Goal: Check status: Check status

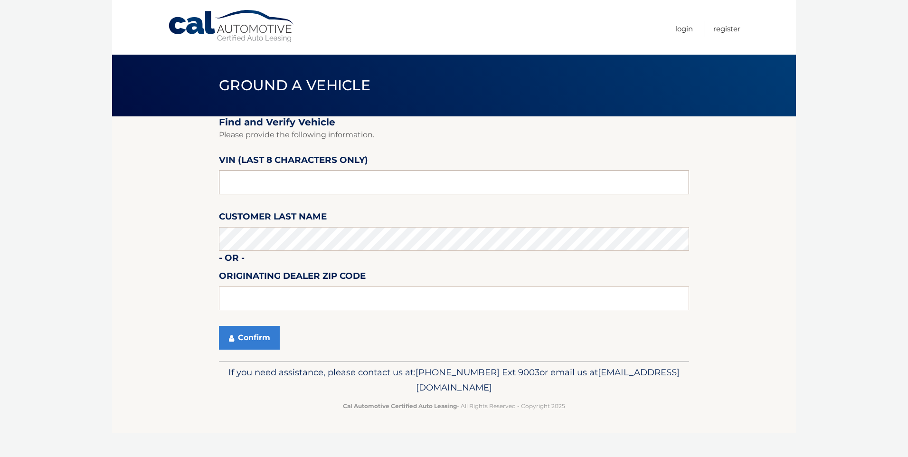
click at [279, 182] on input "text" at bounding box center [454, 182] width 470 height 24
type input "ND529584"
click at [236, 342] on button "Confirm" at bounding box center [249, 338] width 61 height 24
drag, startPoint x: 237, startPoint y: 341, endPoint x: 232, endPoint y: 338, distance: 6.6
click at [232, 338] on icon "submit" at bounding box center [231, 338] width 5 height 8
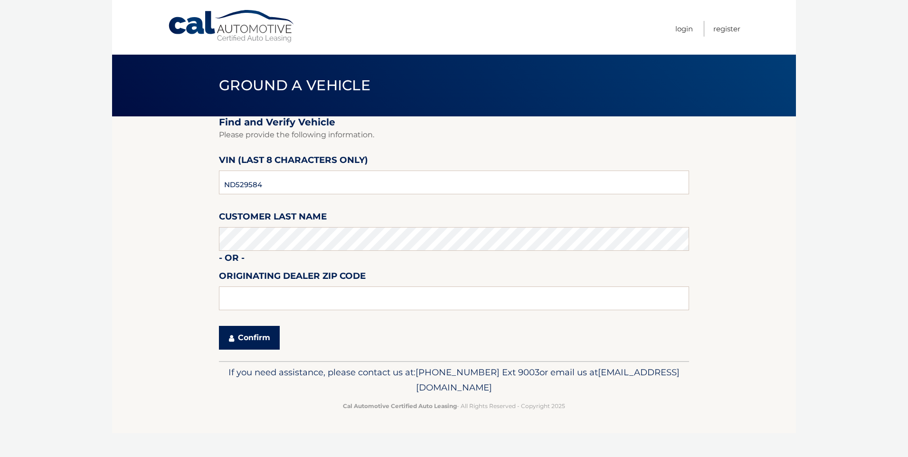
click at [231, 337] on icon "submit" at bounding box center [231, 338] width 5 height 8
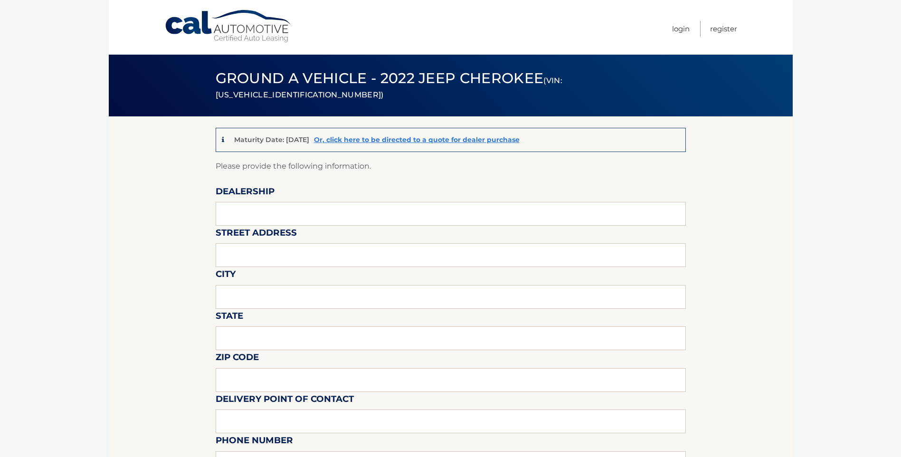
click at [443, 139] on link "Or, click here to be directed to a quote for dealer purchase" at bounding box center [417, 139] width 206 height 9
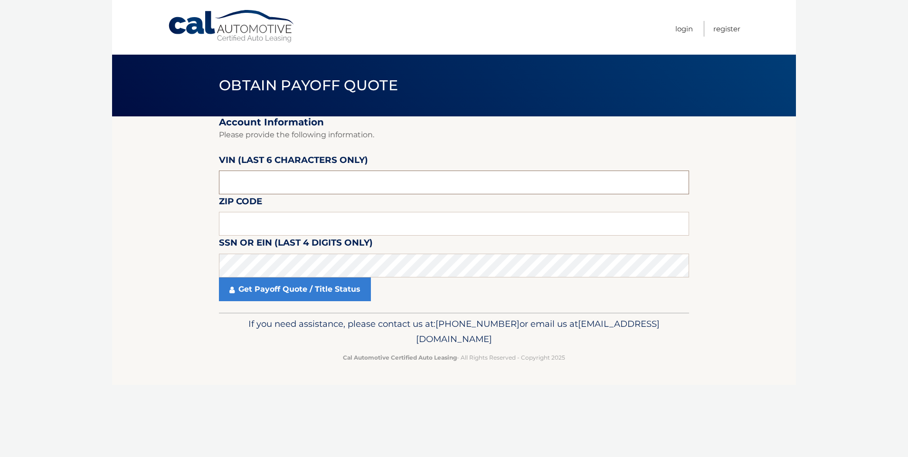
click at [312, 187] on input "text" at bounding box center [454, 182] width 470 height 24
type input "N*****"
type input "529584"
click at [336, 224] on input "text" at bounding box center [454, 224] width 470 height 24
click at [334, 224] on input "text" at bounding box center [454, 224] width 470 height 24
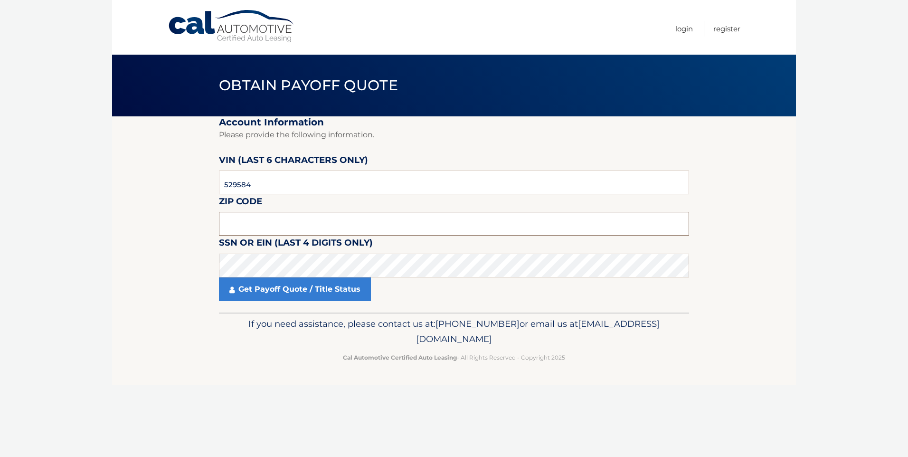
click at [305, 224] on input "text" at bounding box center [454, 224] width 470 height 24
type input "14450"
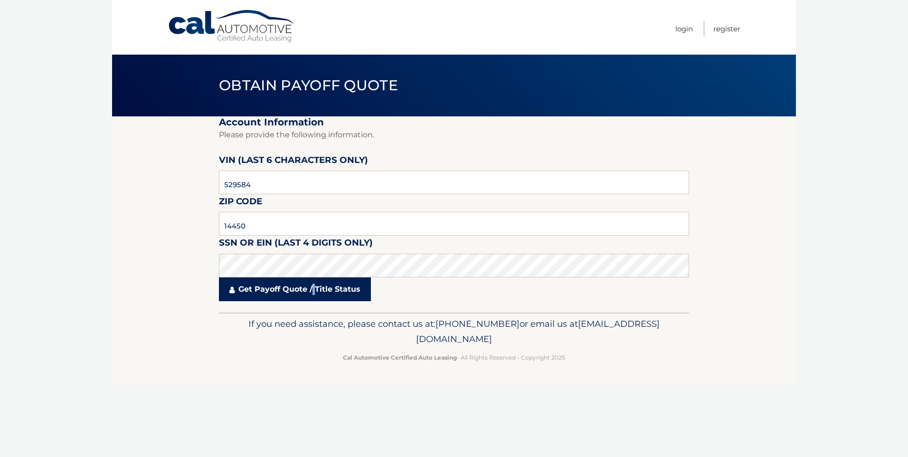
click at [313, 287] on link "Get Payoff Quote / Title Status" at bounding box center [295, 289] width 152 height 24
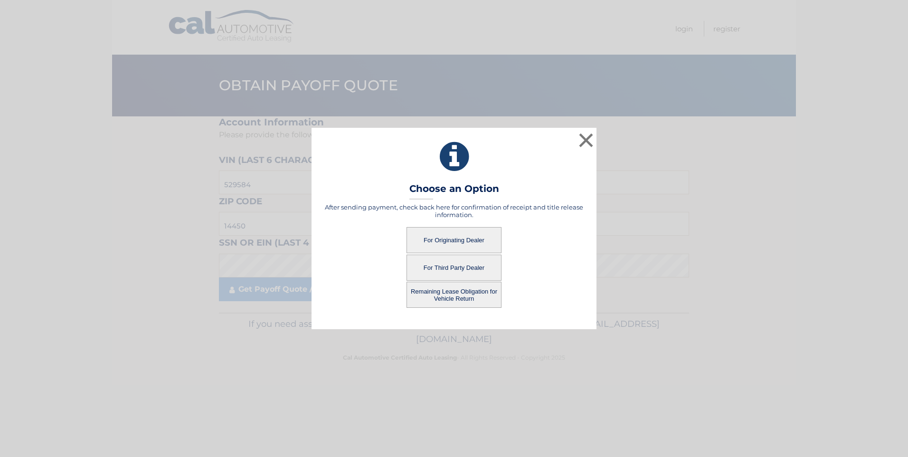
click at [457, 238] on button "For Originating Dealer" at bounding box center [453, 240] width 95 height 26
click at [454, 240] on button "For Originating Dealer" at bounding box center [453, 240] width 95 height 26
click at [441, 236] on button "For Originating Dealer" at bounding box center [453, 240] width 95 height 26
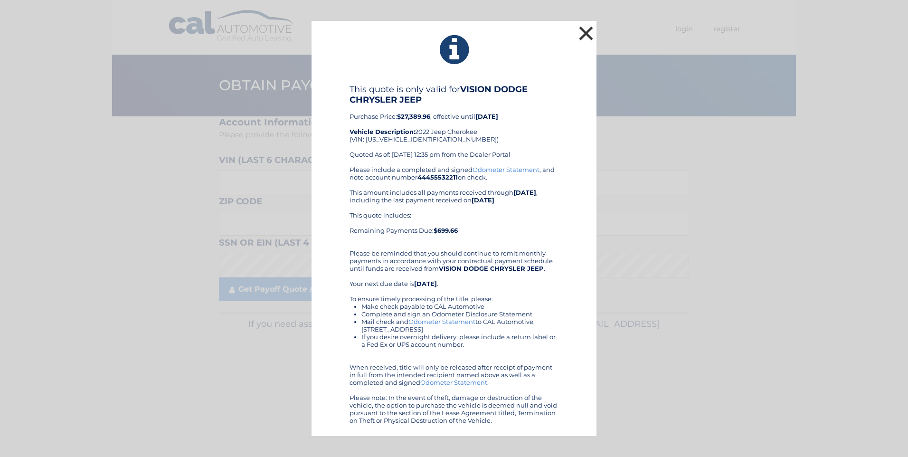
click at [583, 35] on button "×" at bounding box center [585, 33] width 19 height 19
